Goal: Information Seeking & Learning: Learn about a topic

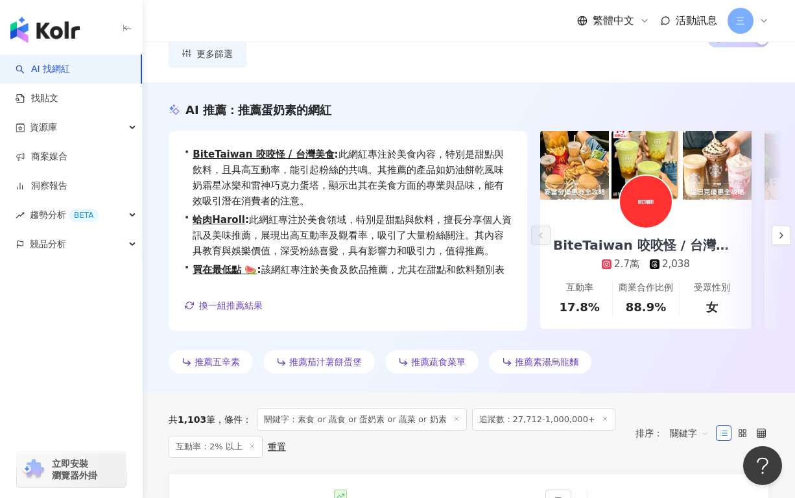
scroll to position [47, 0]
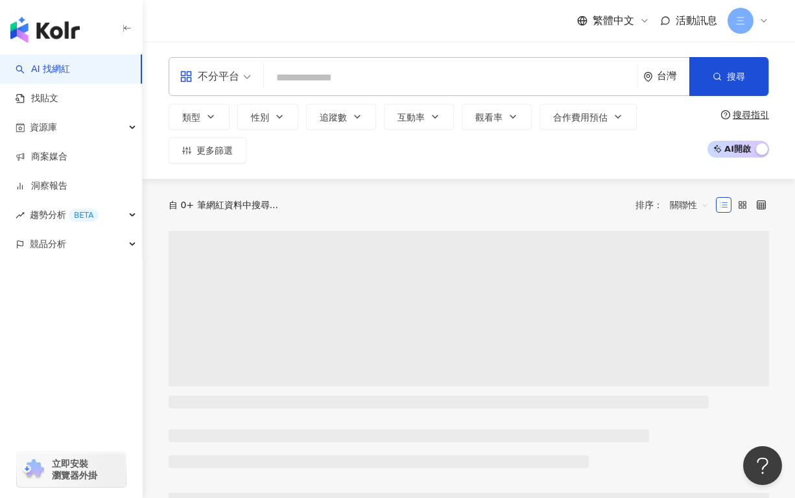
click at [298, 76] on input "search" at bounding box center [450, 77] width 363 height 25
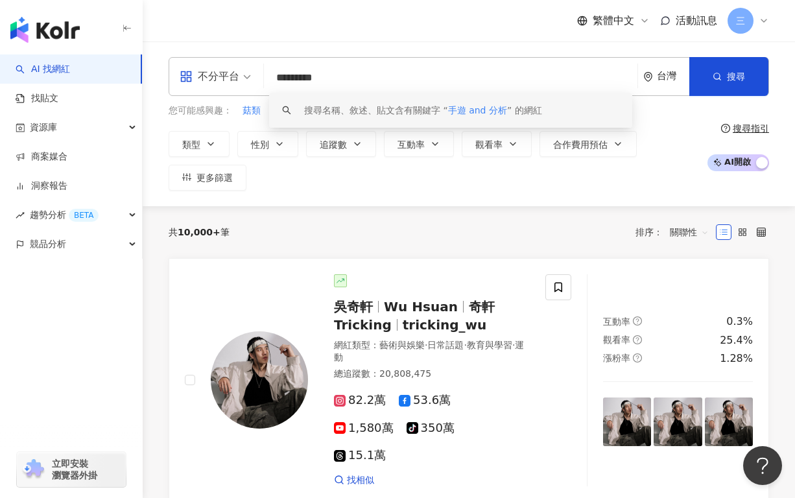
drag, startPoint x: 278, startPoint y: 78, endPoint x: 362, endPoint y: 78, distance: 83.6
click at [362, 78] on input "*********" at bounding box center [450, 77] width 363 height 25
paste input "search"
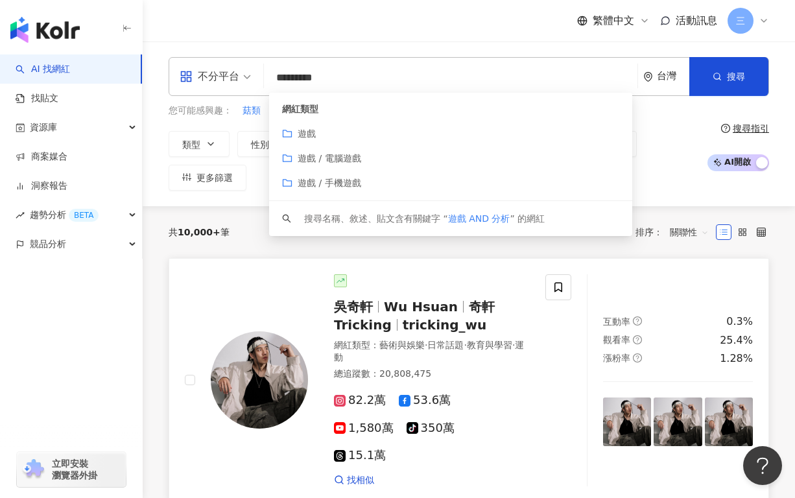
type input "*********"
click at [215, 80] on div "不分平台" at bounding box center [210, 76] width 60 height 21
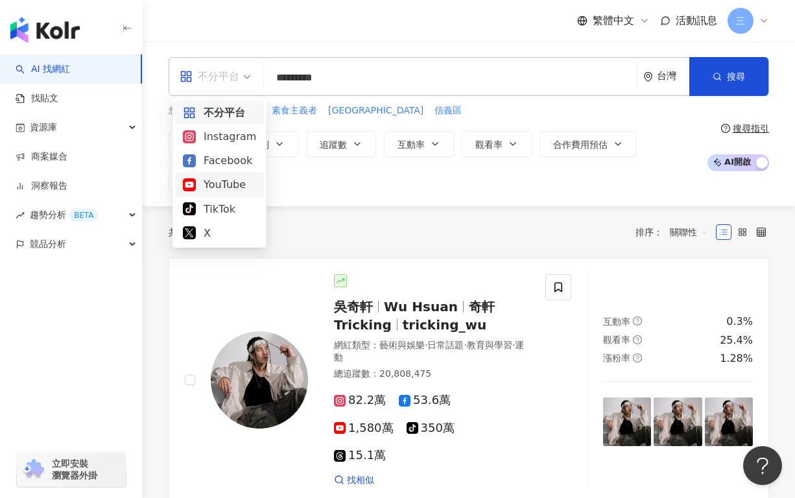
click at [218, 181] on div "YouTube" at bounding box center [219, 184] width 73 height 16
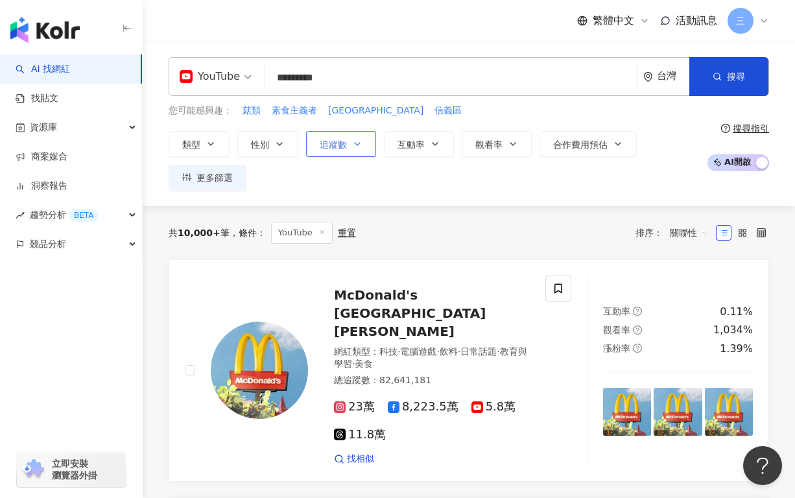
click at [349, 138] on button "追蹤數" at bounding box center [341, 144] width 70 height 26
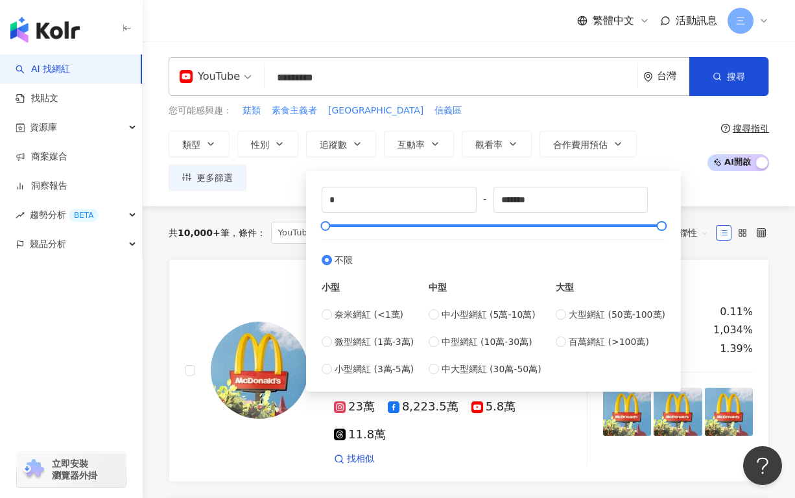
click at [502, 110] on div "您可能感興趣： 菇類 素食主義者 台北中山區 信義區" at bounding box center [435, 111] width 532 height 14
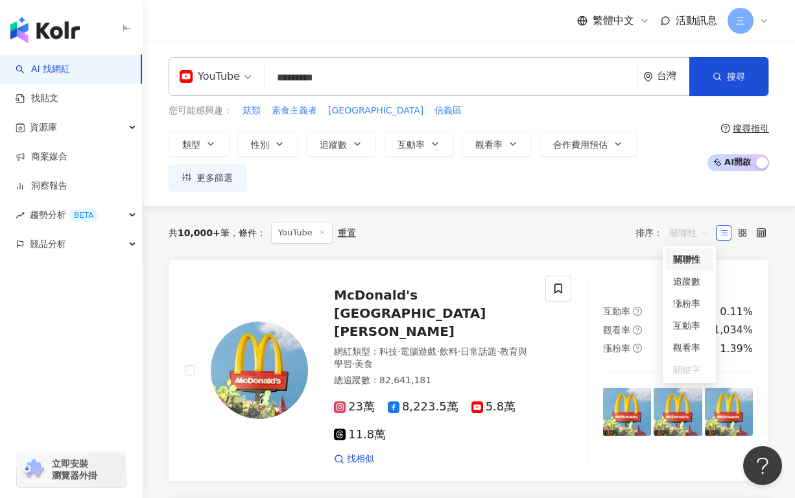
click at [690, 230] on span "關聯性" at bounding box center [689, 232] width 39 height 21
click at [692, 277] on div "追蹤數" at bounding box center [689, 281] width 32 height 14
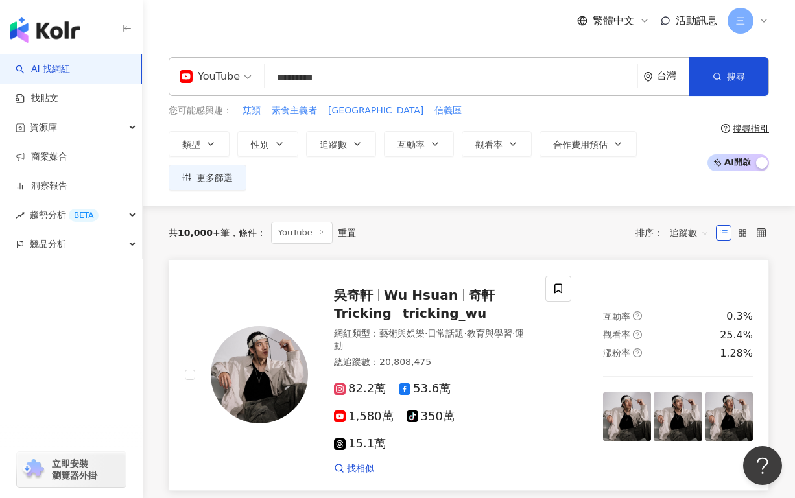
click at [393, 410] on span "1,580萬" at bounding box center [364, 417] width 60 height 14
click at [698, 73] on button "搜尋" at bounding box center [728, 76] width 79 height 39
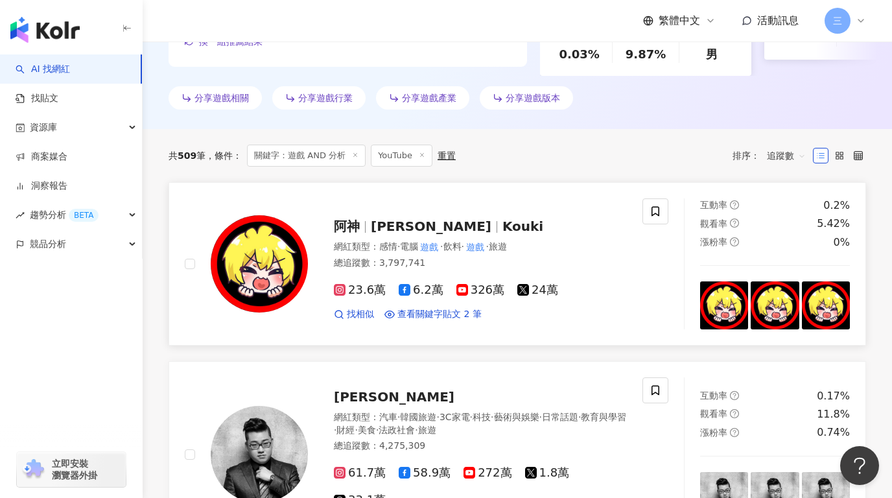
scroll to position [366, 0]
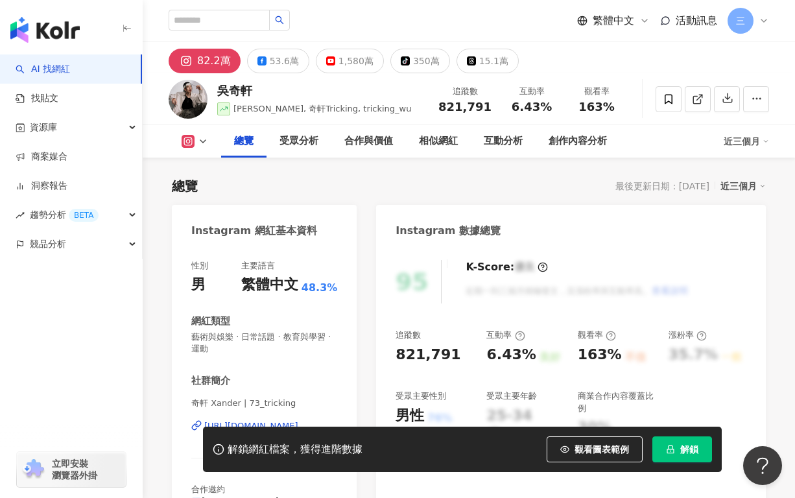
scroll to position [94, 0]
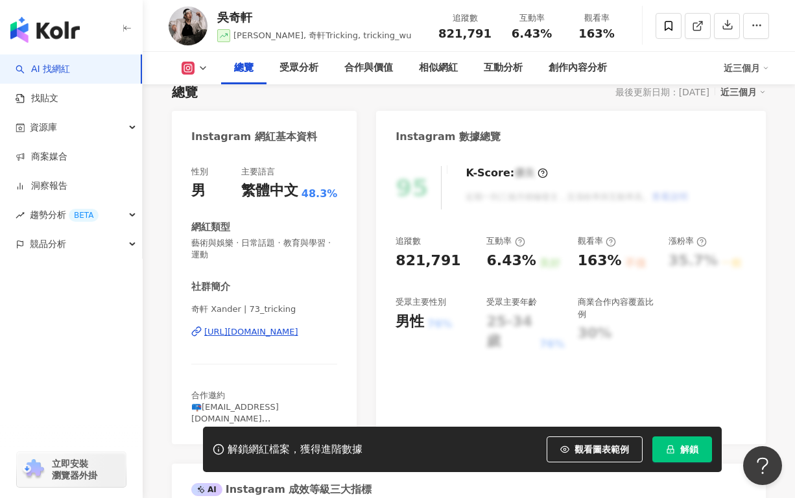
click at [192, 60] on div "總覽 受眾分析 合作與價值 相似網紅 互動分析 創作內容分析 近三個月" at bounding box center [469, 68] width 600 height 32
click at [192, 69] on rect at bounding box center [188, 69] width 10 height 10
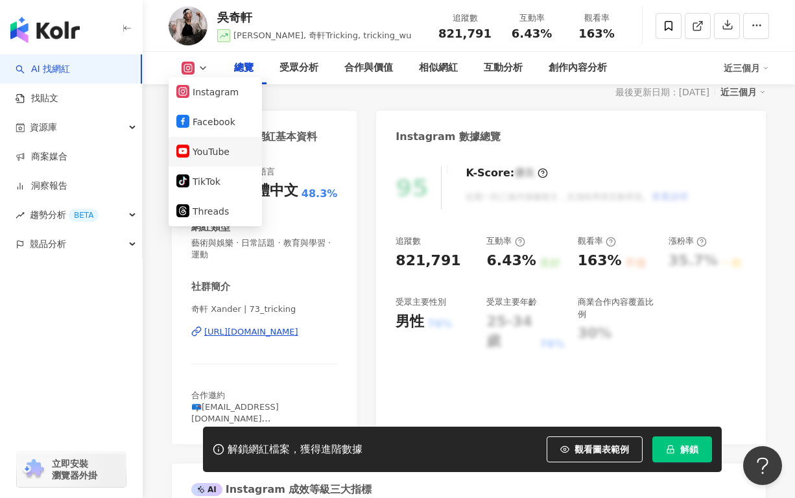
click at [208, 146] on button "YouTube" at bounding box center [215, 152] width 78 height 18
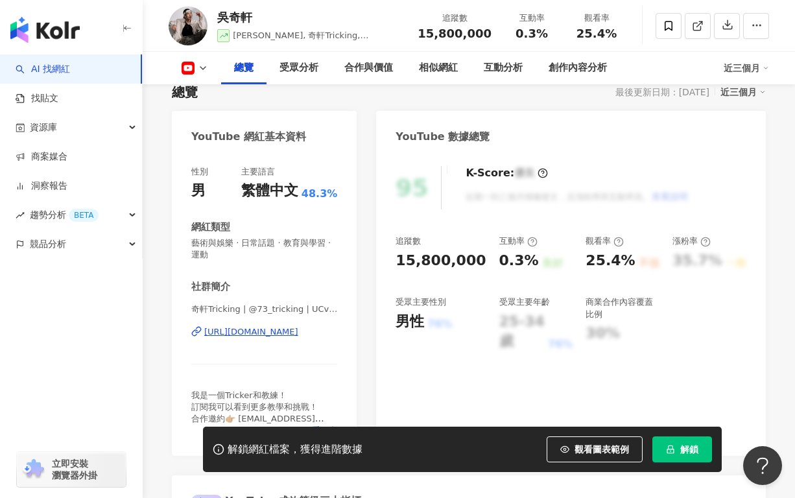
click at [255, 333] on div "https://www.youtube.com/channel/UCvw1LiGdyulhnGksJlGWB6g" at bounding box center [251, 332] width 94 height 12
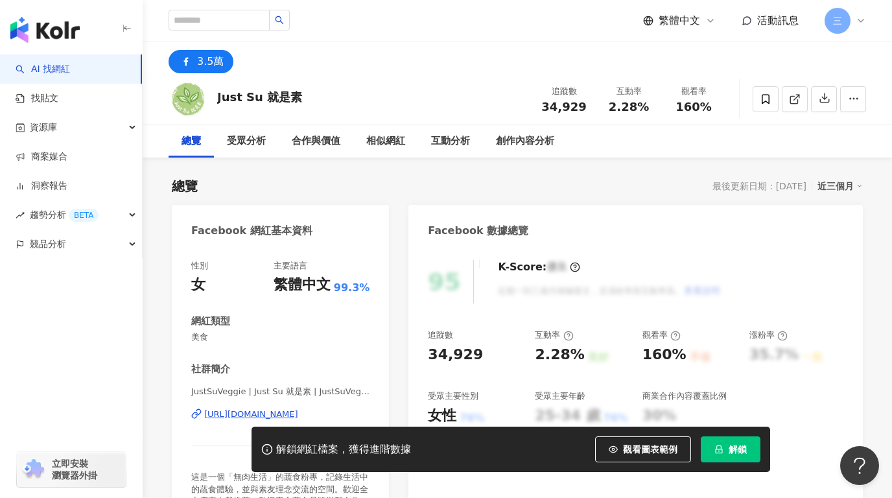
click at [294, 414] on div "https://www.facebook.com/103293762111495" at bounding box center [251, 414] width 94 height 12
